Goal: Navigation & Orientation: Find specific page/section

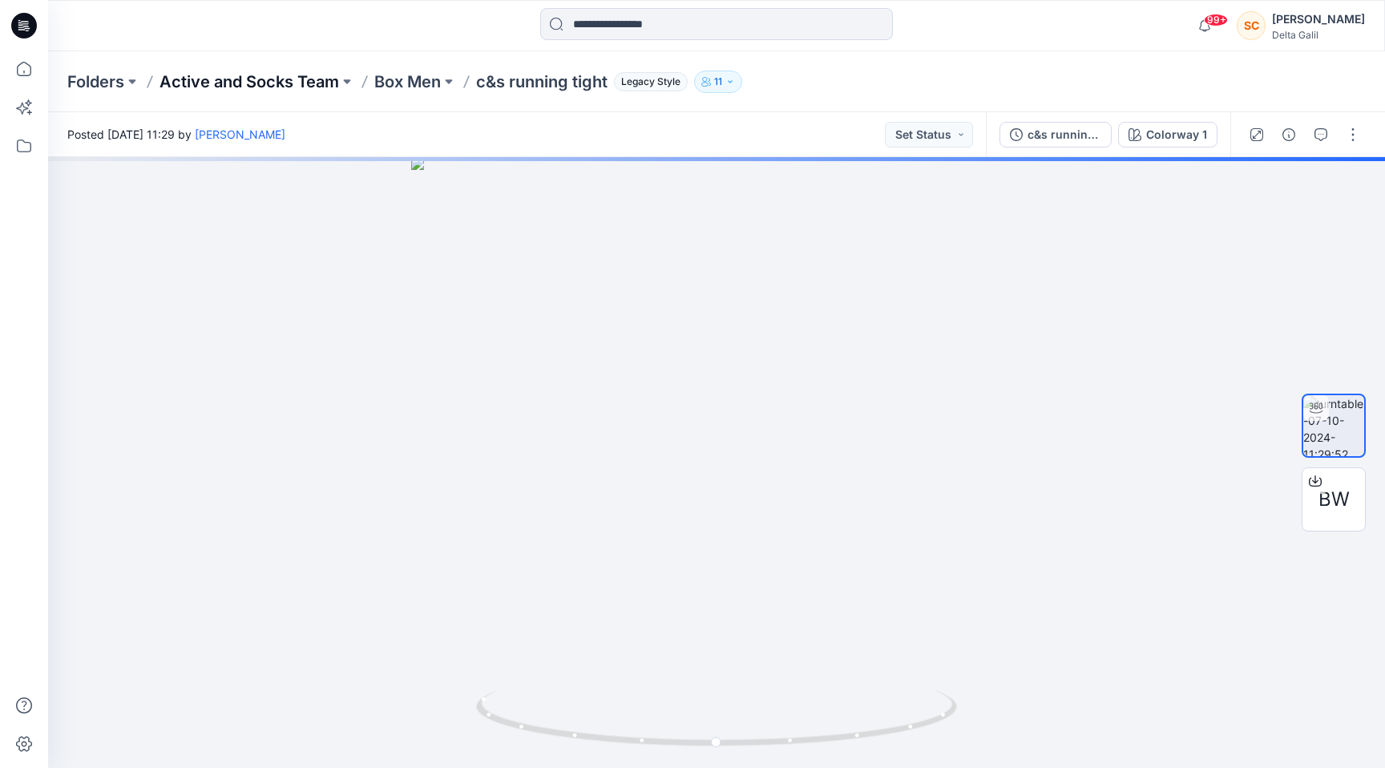
click at [313, 86] on p "Active and Socks Team" at bounding box center [249, 82] width 180 height 22
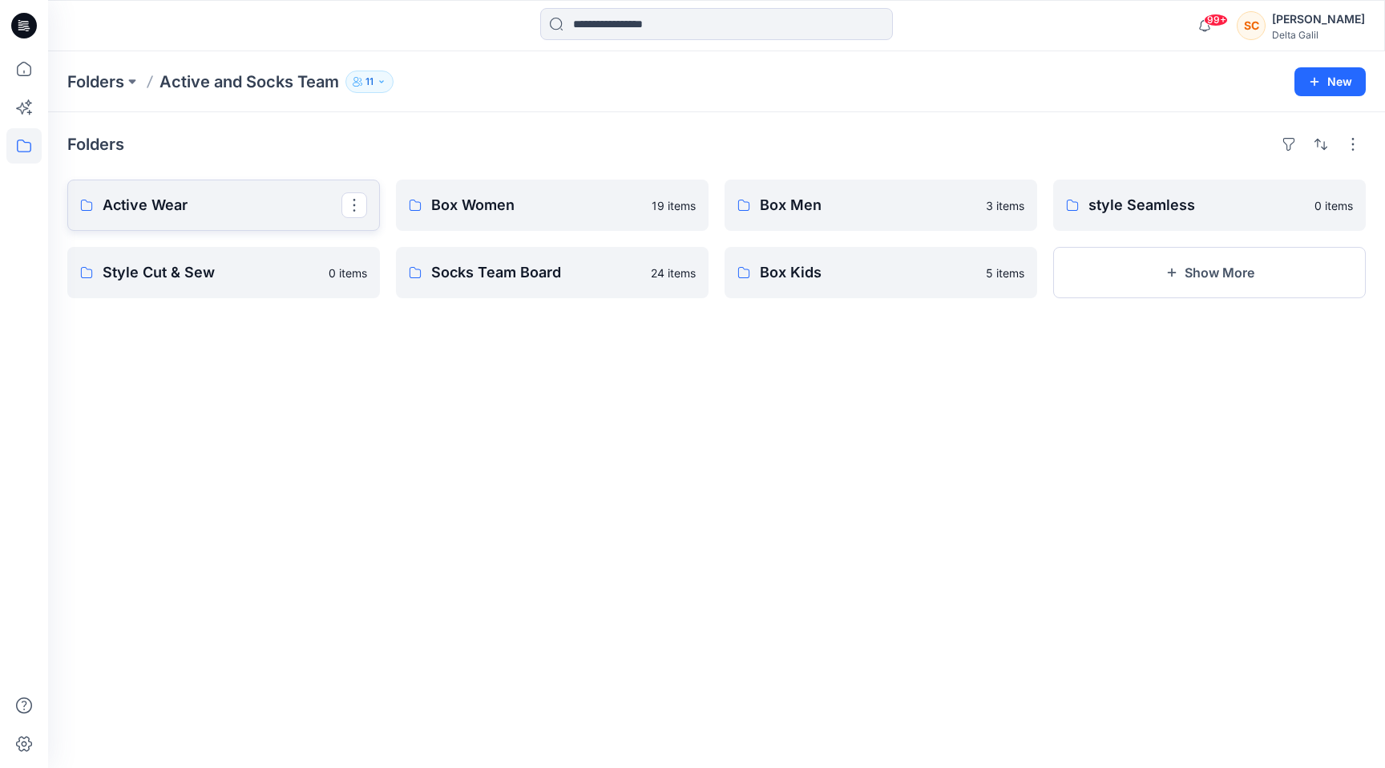
click at [215, 188] on link "Active Wear" at bounding box center [223, 205] width 313 height 51
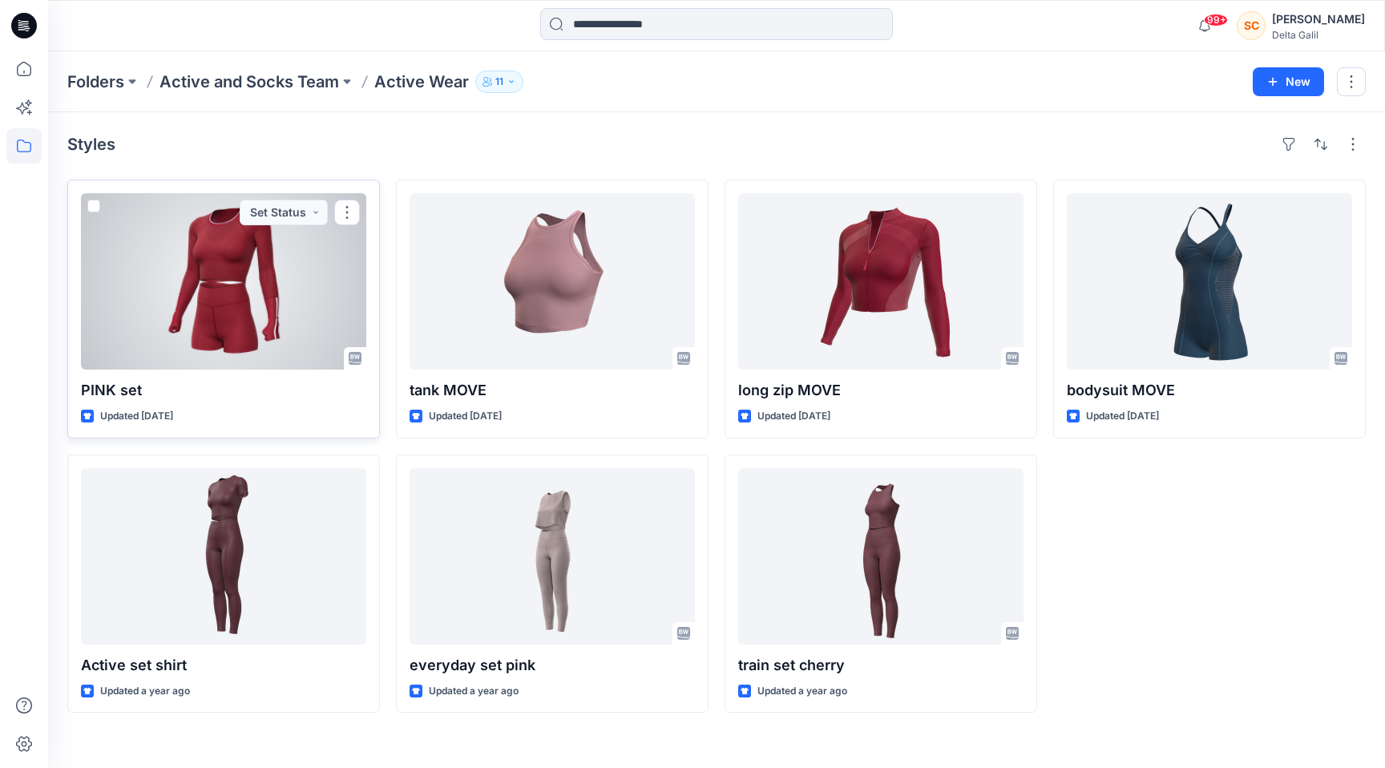
click at [305, 284] on div at bounding box center [223, 281] width 285 height 176
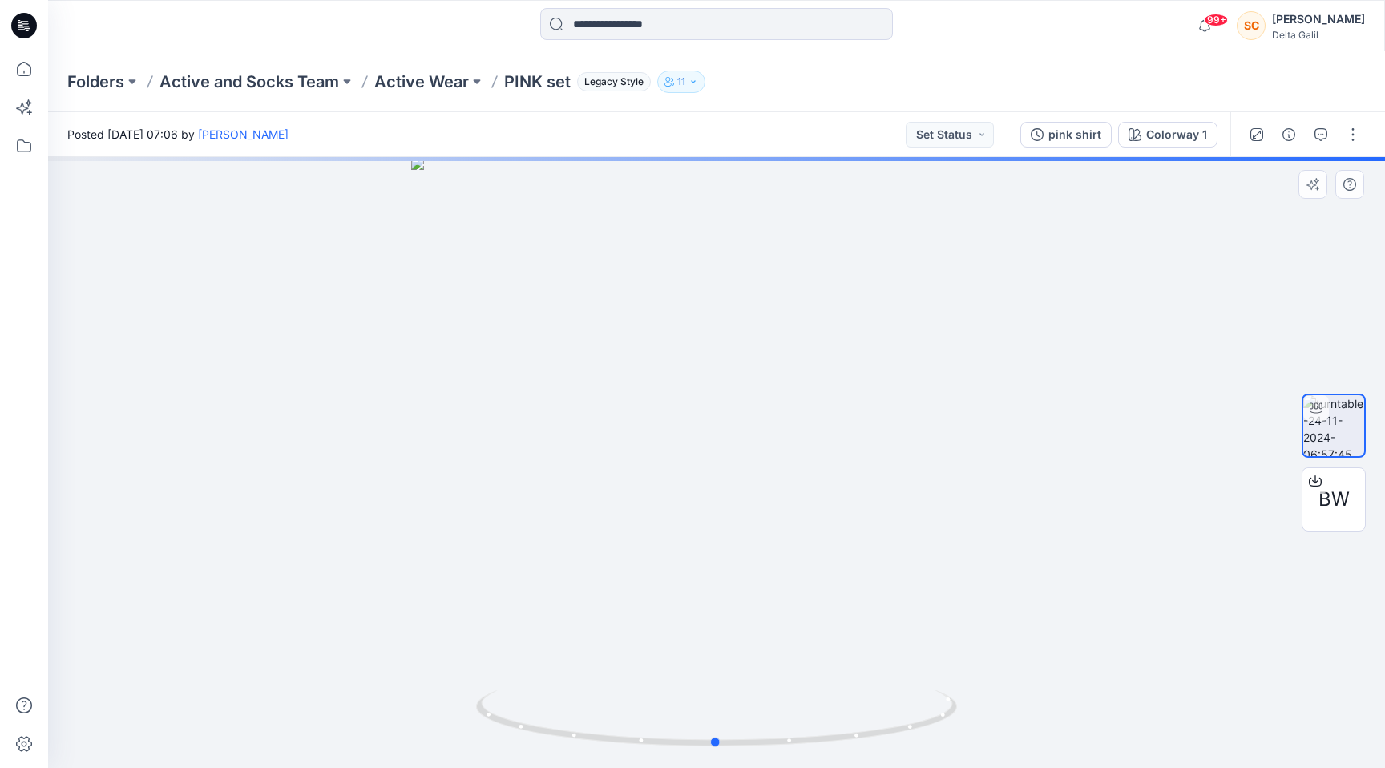
click at [870, 663] on div at bounding box center [716, 462] width 1337 height 611
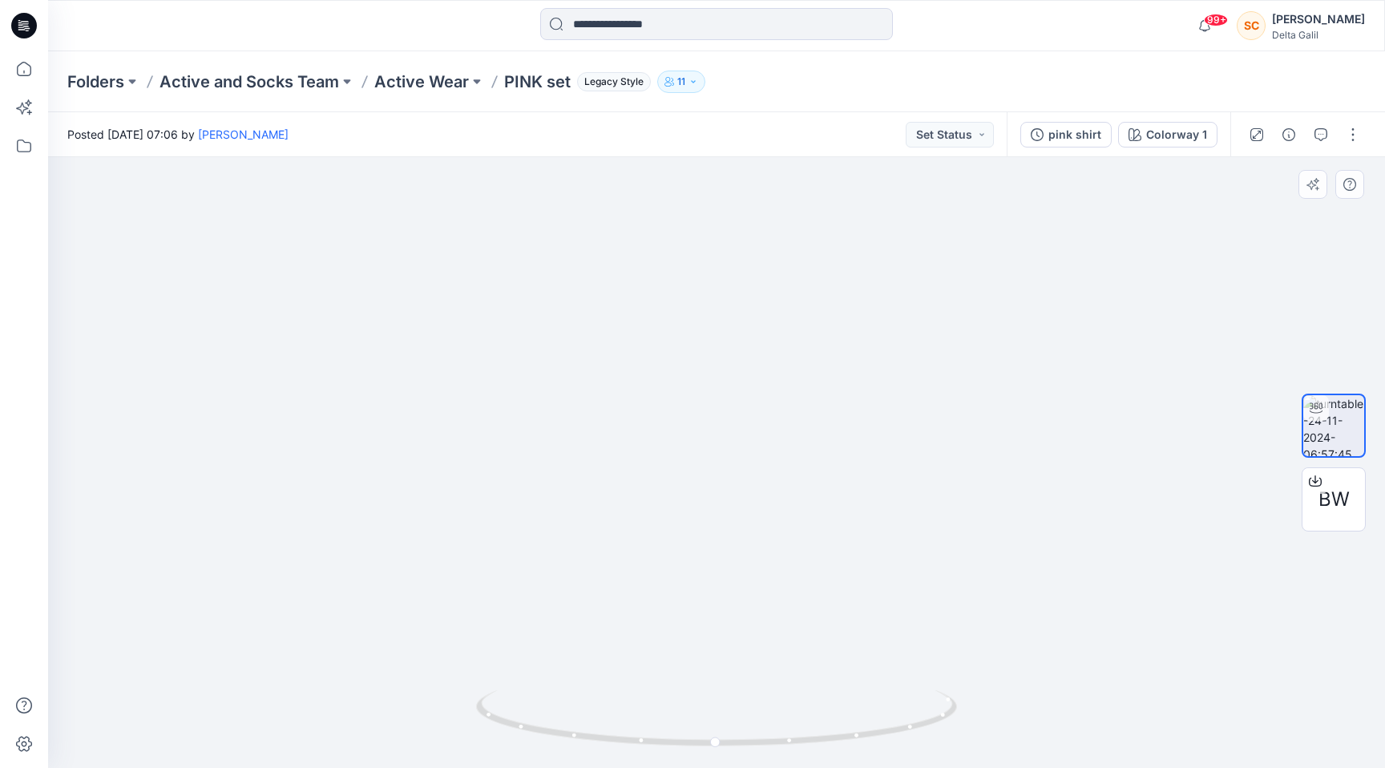
drag, startPoint x: 888, startPoint y: 578, endPoint x: 681, endPoint y: 292, distance: 353.0
click at [682, 293] on img at bounding box center [603, 82] width 1563 height 1371
drag, startPoint x: 973, startPoint y: 612, endPoint x: 979, endPoint y: 579, distance: 33.5
click at [450, 78] on p "Active Wear" at bounding box center [421, 82] width 95 height 22
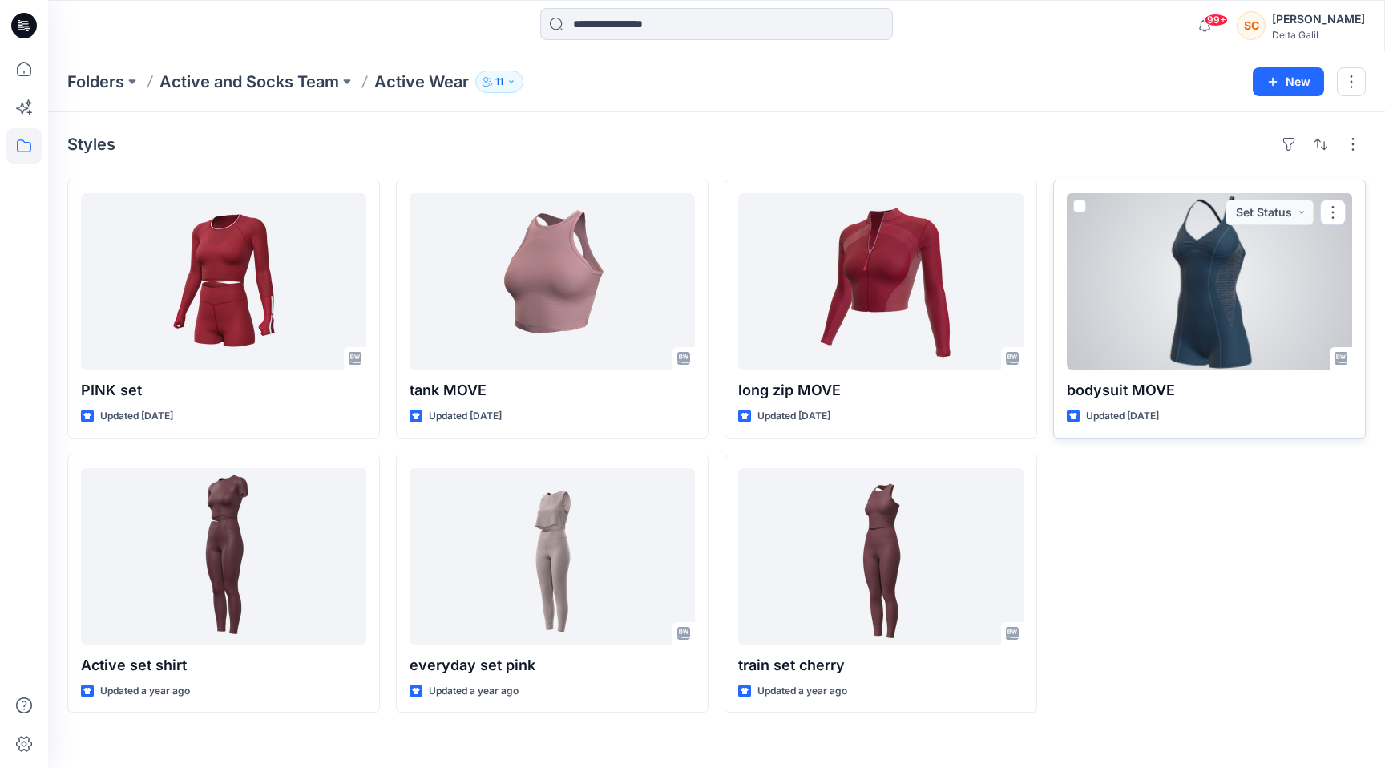
click at [1140, 333] on div at bounding box center [1209, 281] width 285 height 176
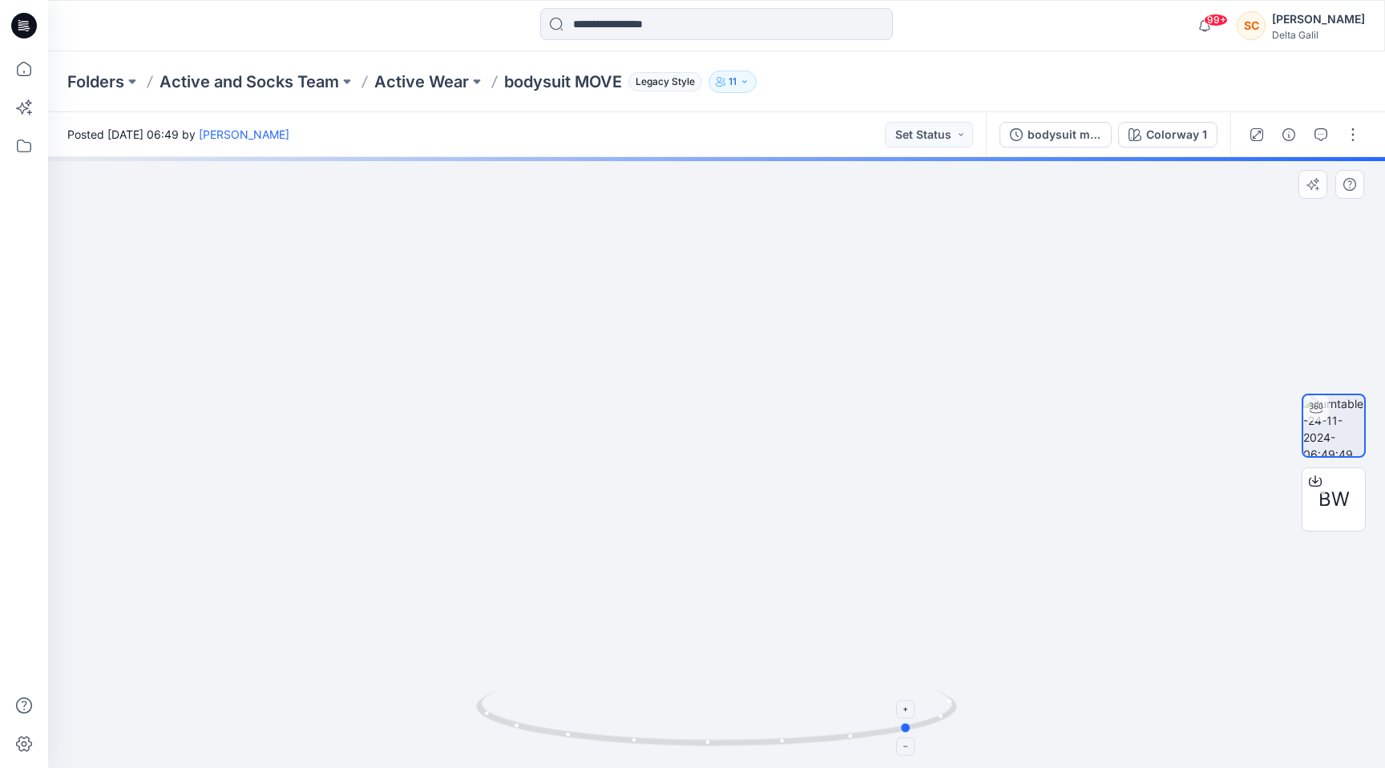
drag, startPoint x: 720, startPoint y: 740, endPoint x: 922, endPoint y: 741, distance: 202.0
click at [922, 741] on icon at bounding box center [718, 720] width 485 height 60
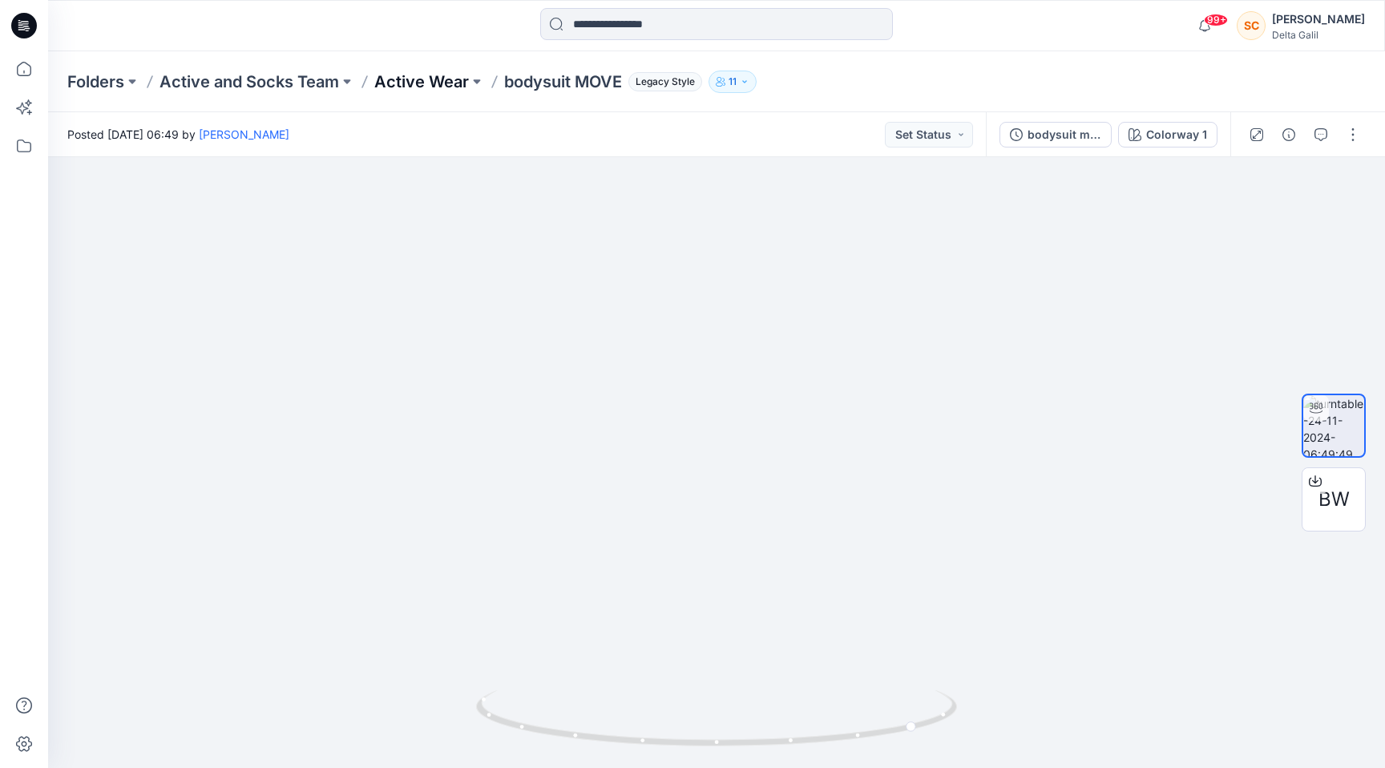
click at [420, 85] on p "Active Wear" at bounding box center [421, 82] width 95 height 22
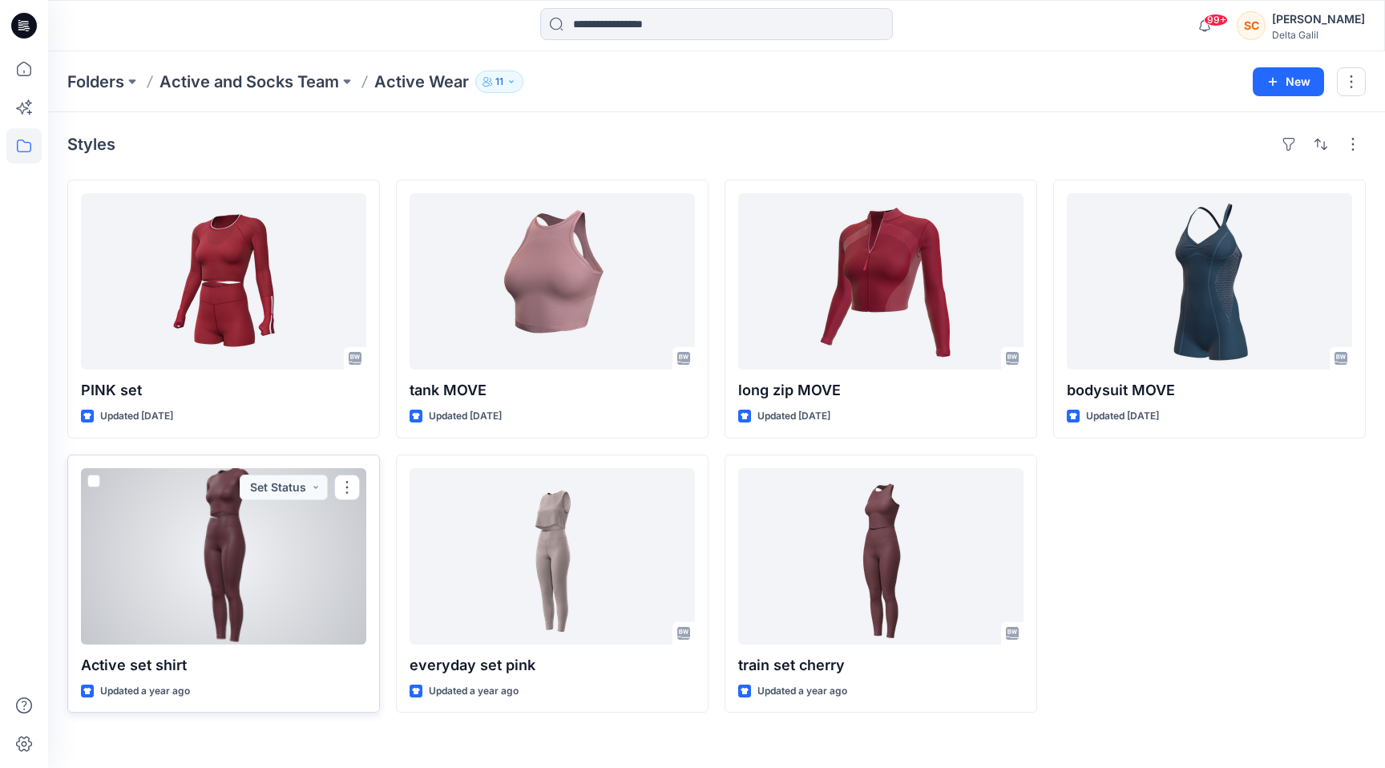
click at [281, 579] on div at bounding box center [223, 556] width 285 height 176
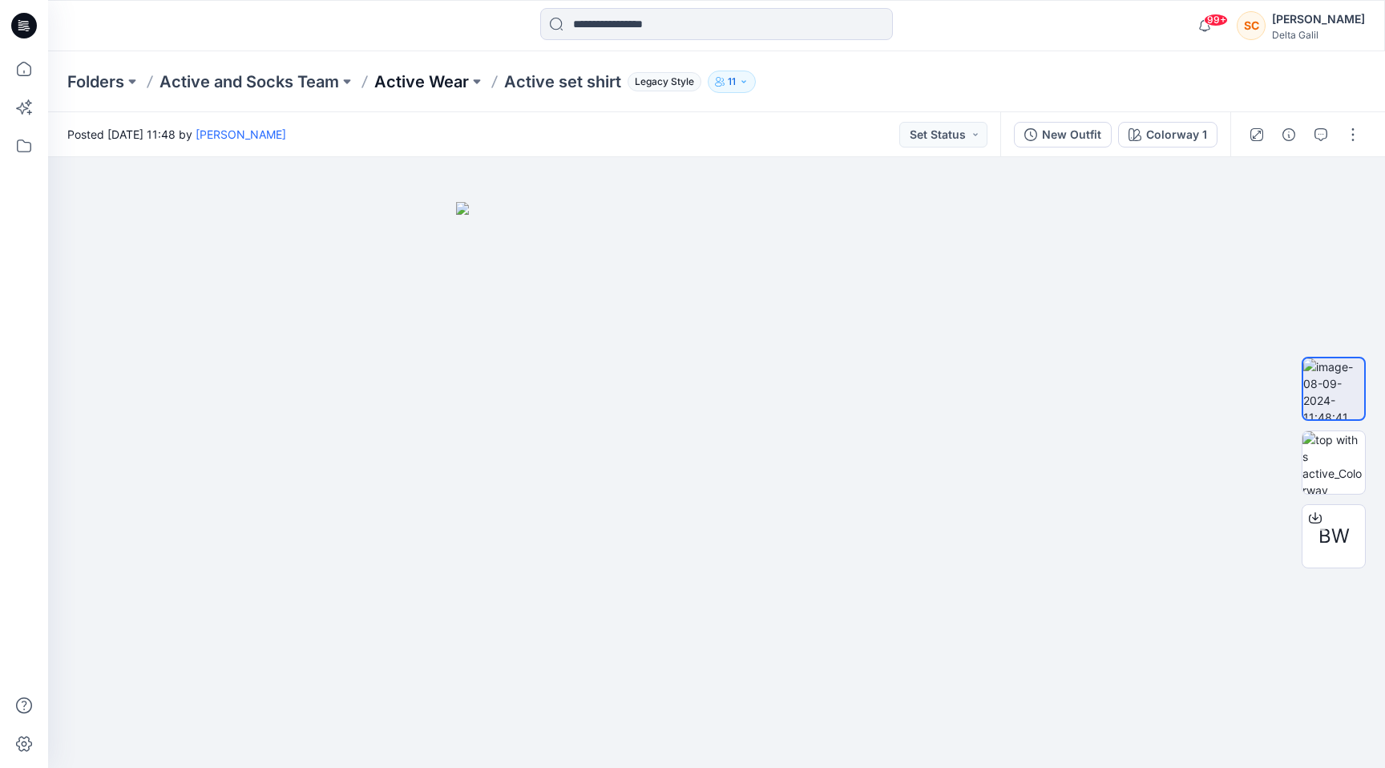
click at [410, 71] on p "Active Wear" at bounding box center [421, 82] width 95 height 22
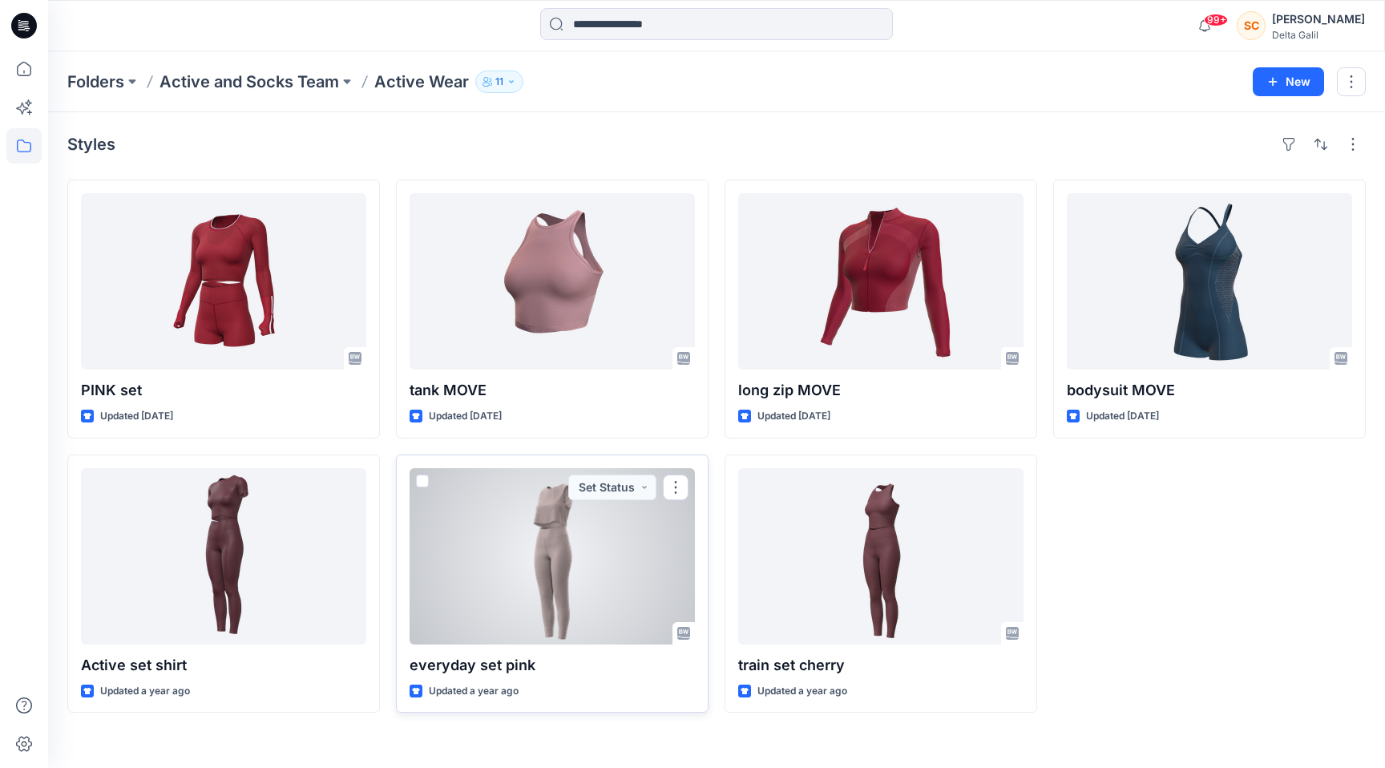
click at [610, 571] on div at bounding box center [552, 556] width 285 height 176
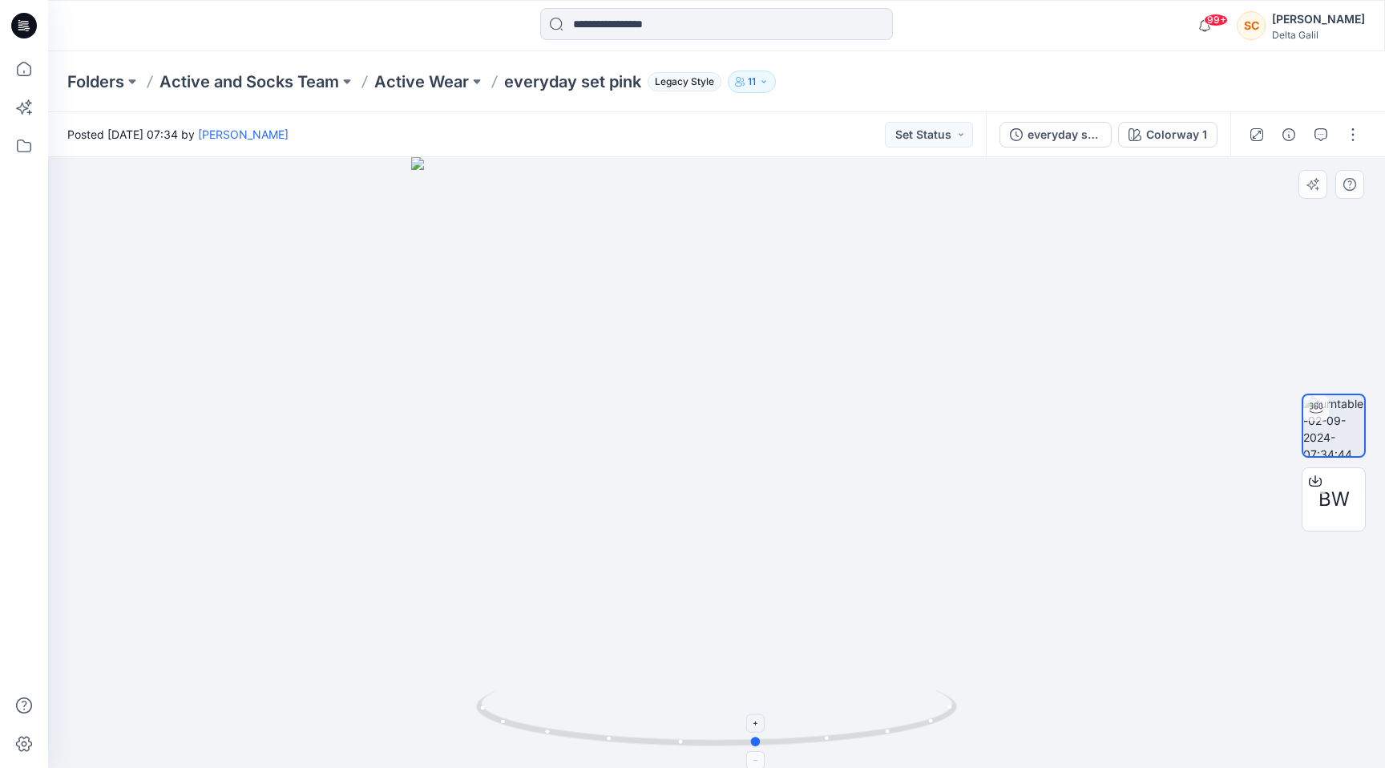
drag, startPoint x: 715, startPoint y: 741, endPoint x: 759, endPoint y: 742, distance: 44.1
click at [758, 742] on circle at bounding box center [757, 741] width 10 height 10
drag, startPoint x: 764, startPoint y: 742, endPoint x: 884, endPoint y: 750, distance: 120.5
click at [875, 748] on icon at bounding box center [718, 720] width 485 height 60
drag, startPoint x: 884, startPoint y: 750, endPoint x: 958, endPoint y: 748, distance: 74.6
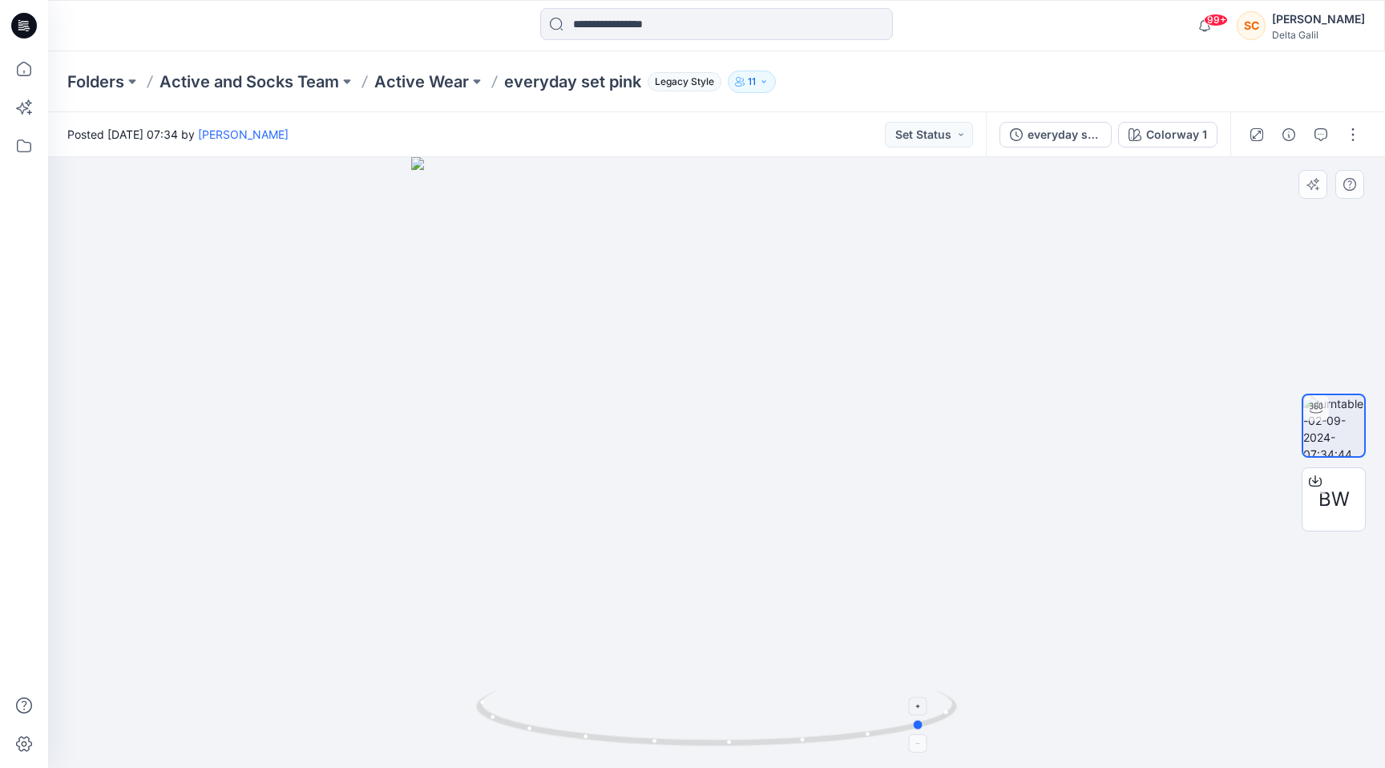
click at [957, 748] on div at bounding box center [716, 462] width 1337 height 611
drag, startPoint x: 946, startPoint y: 724, endPoint x: 580, endPoint y: 725, distance: 365.4
click at [583, 727] on icon at bounding box center [718, 720] width 485 height 60
click at [424, 82] on p "Active Wear" at bounding box center [421, 82] width 95 height 22
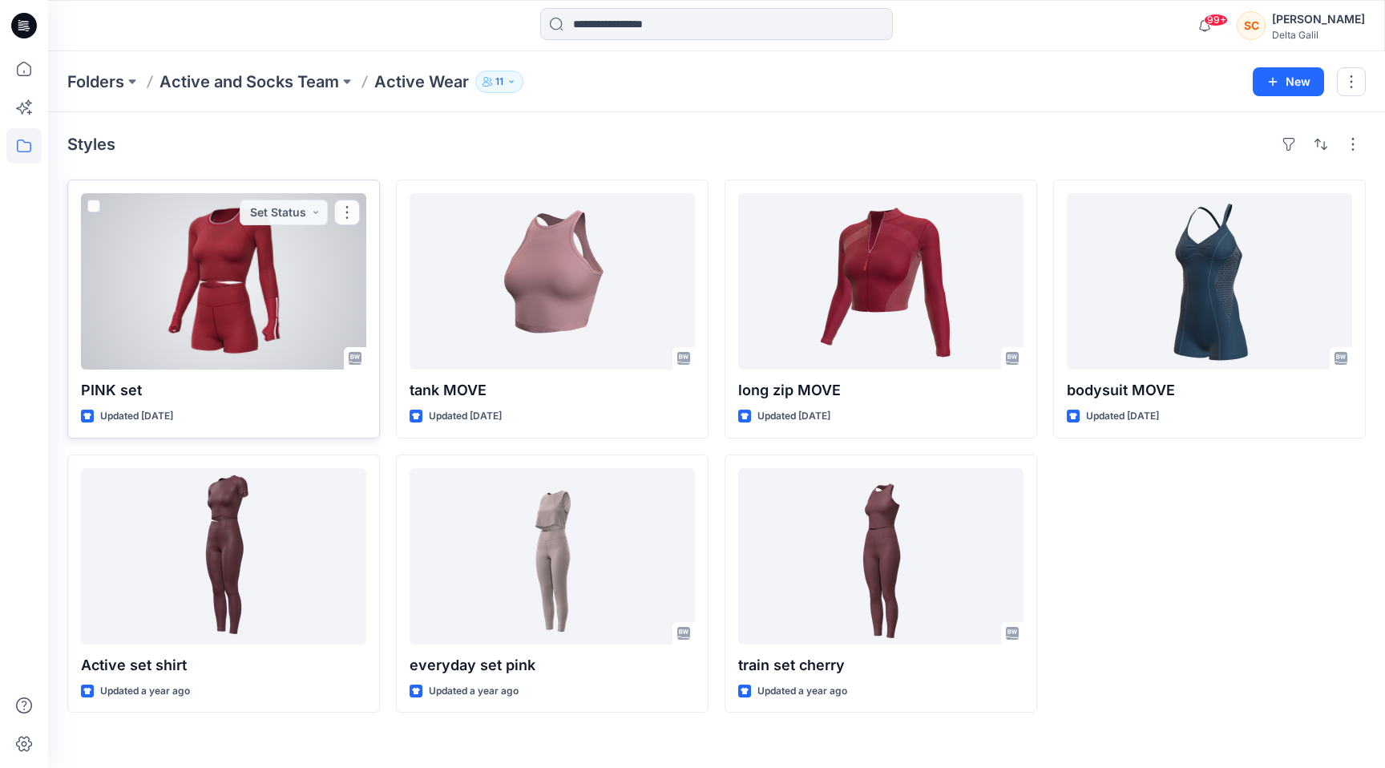
click at [252, 325] on div at bounding box center [223, 281] width 285 height 176
